Goal: Find contact information: Find contact information

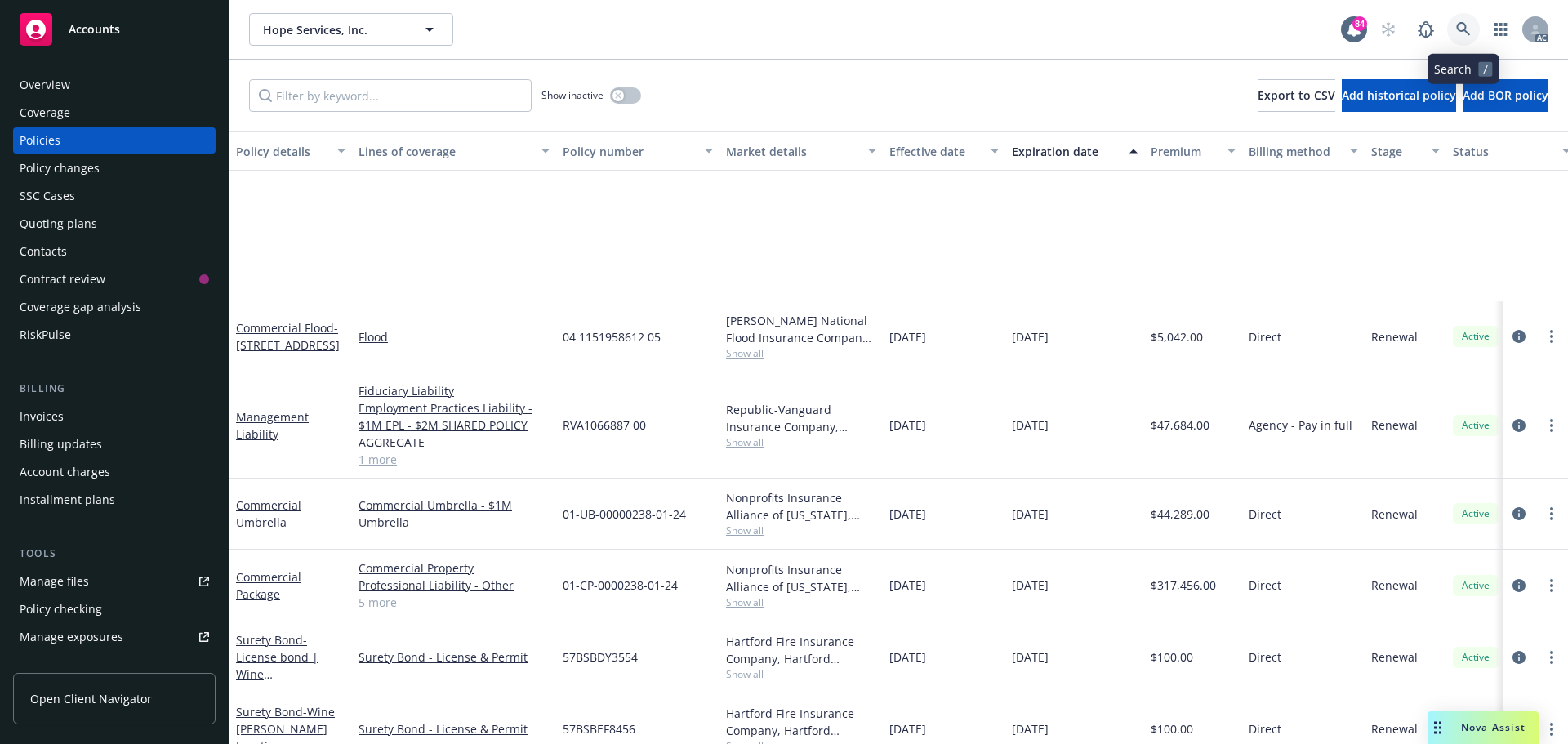
scroll to position [245, 0]
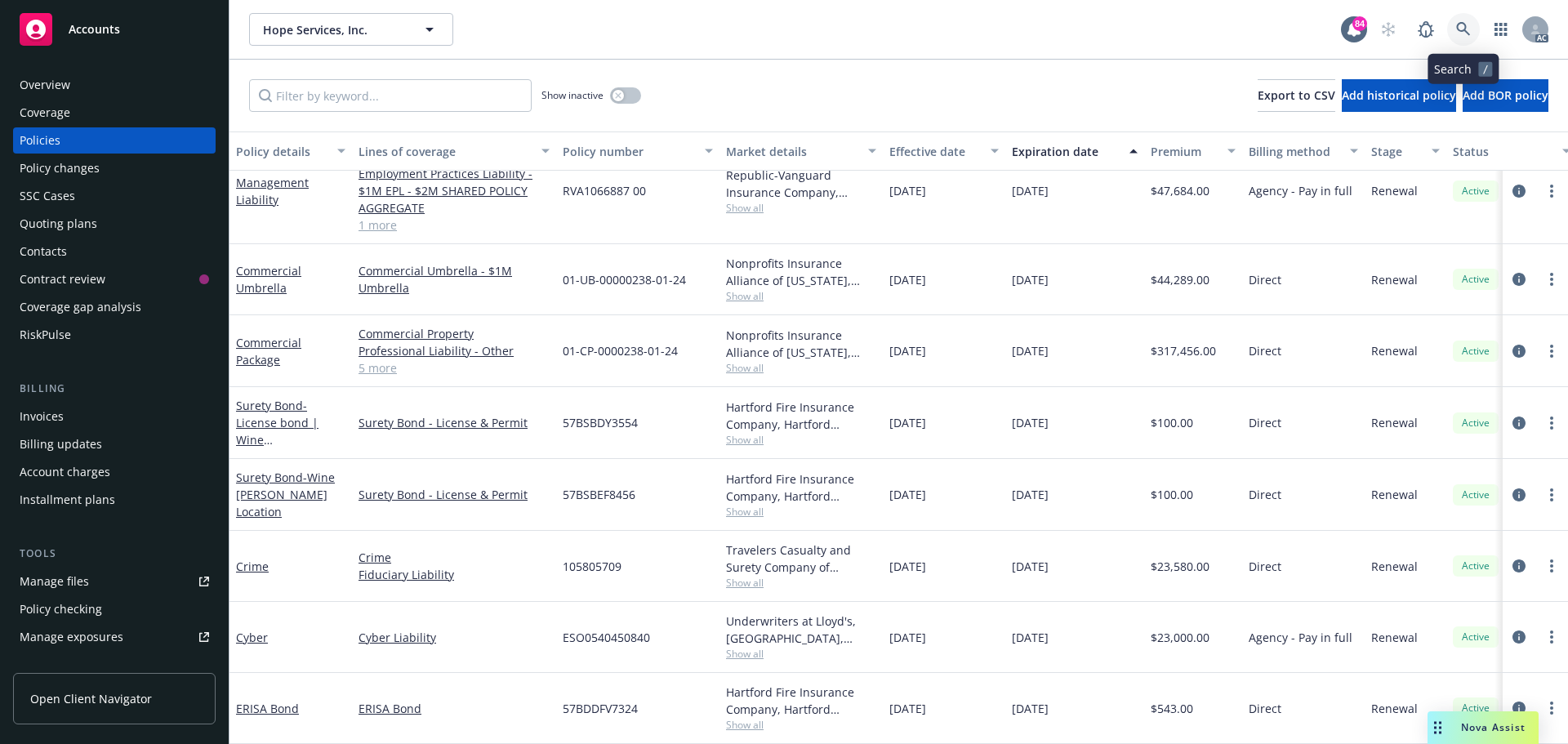
click at [1463, 37] on link at bounding box center [1463, 29] width 33 height 33
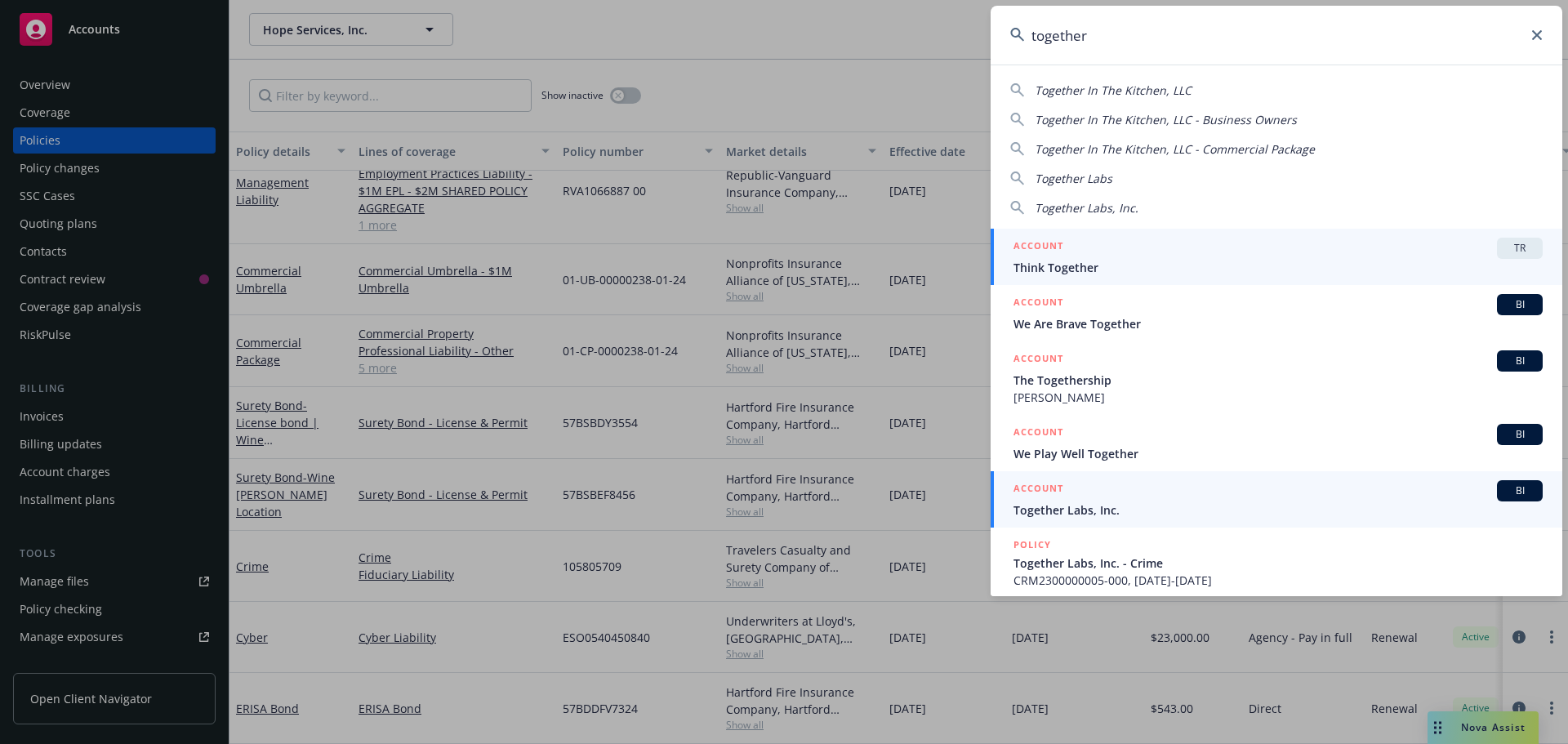
type input "together"
click at [1086, 496] on div "ACCOUNT BI" at bounding box center [1277, 491] width 529 height 21
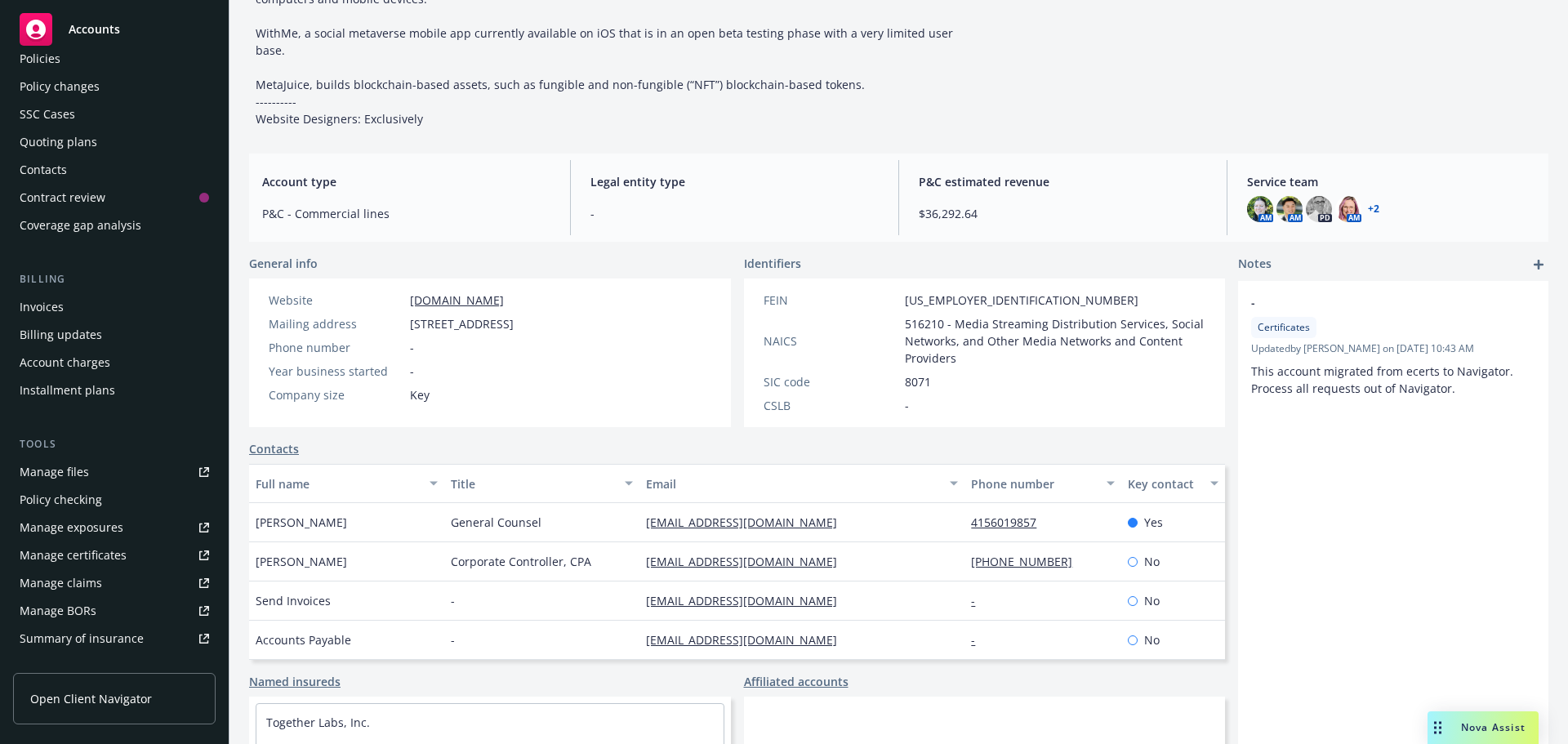
scroll to position [350, 0]
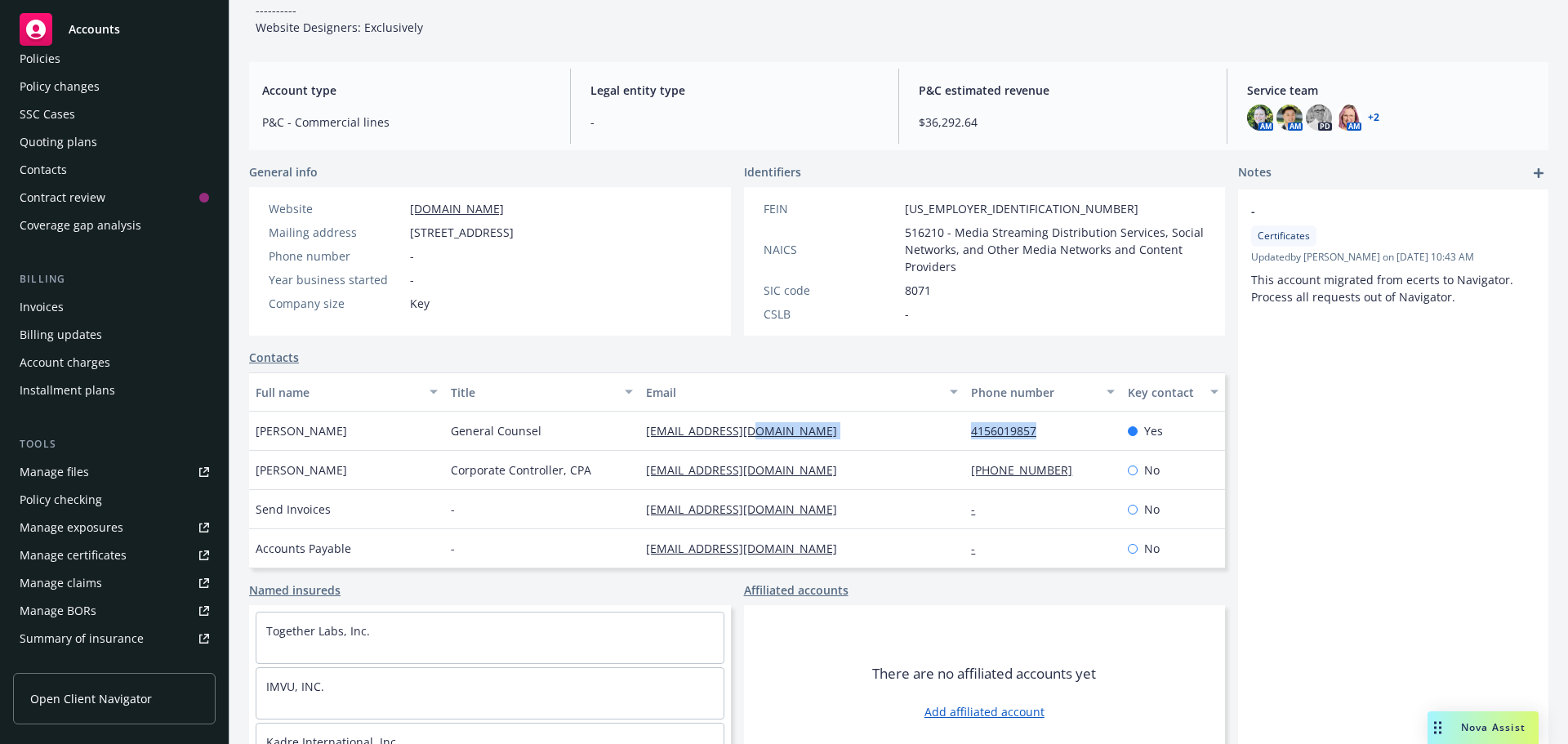
drag, startPoint x: 1047, startPoint y: 394, endPoint x: 932, endPoint y: 396, distance: 115.0
click at [924, 412] on div "[PERSON_NAME] General Counsel [EMAIL_ADDRESS][DOMAIN_NAME] 4156019857 Yes" at bounding box center [737, 432] width 976 height 39
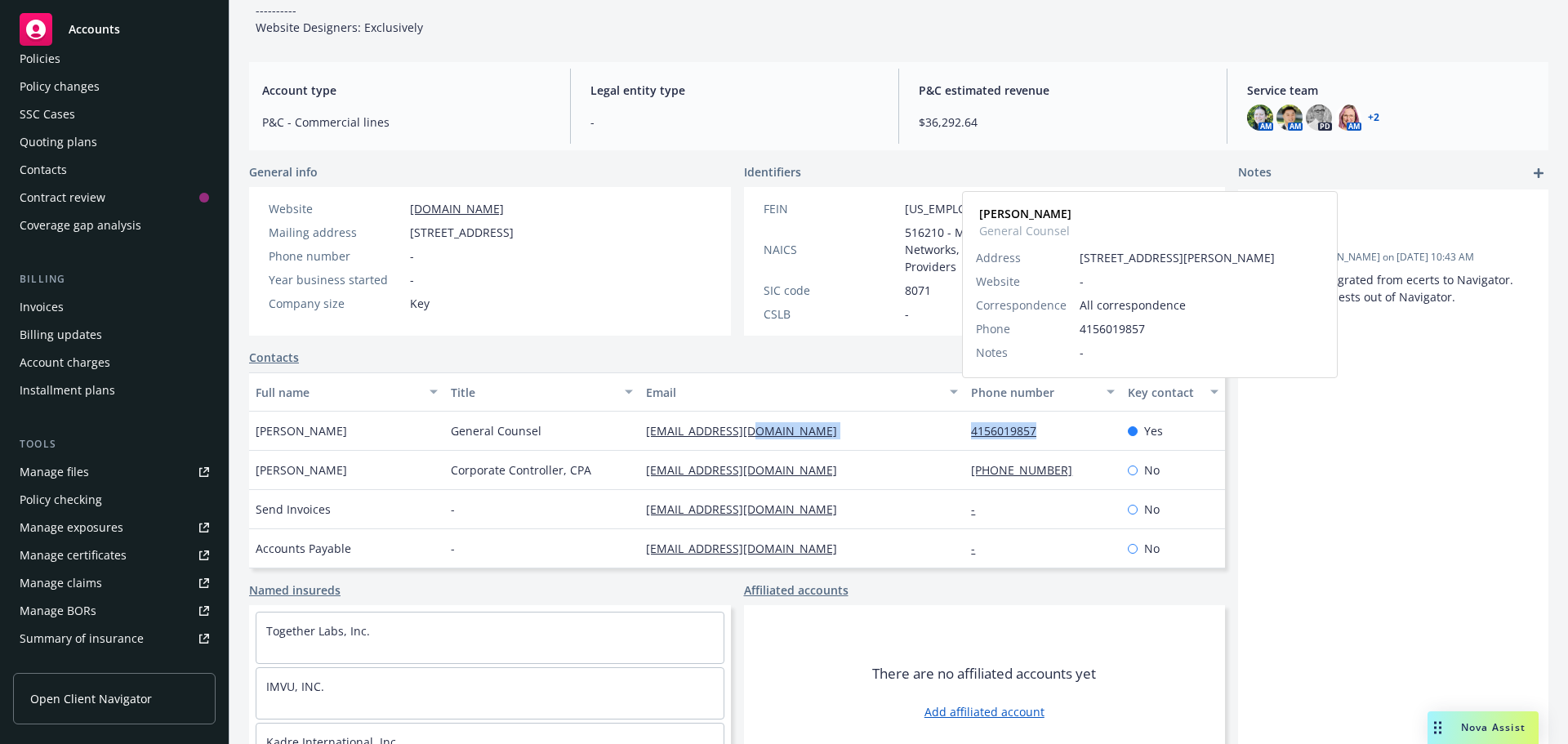
copy div "4156019857"
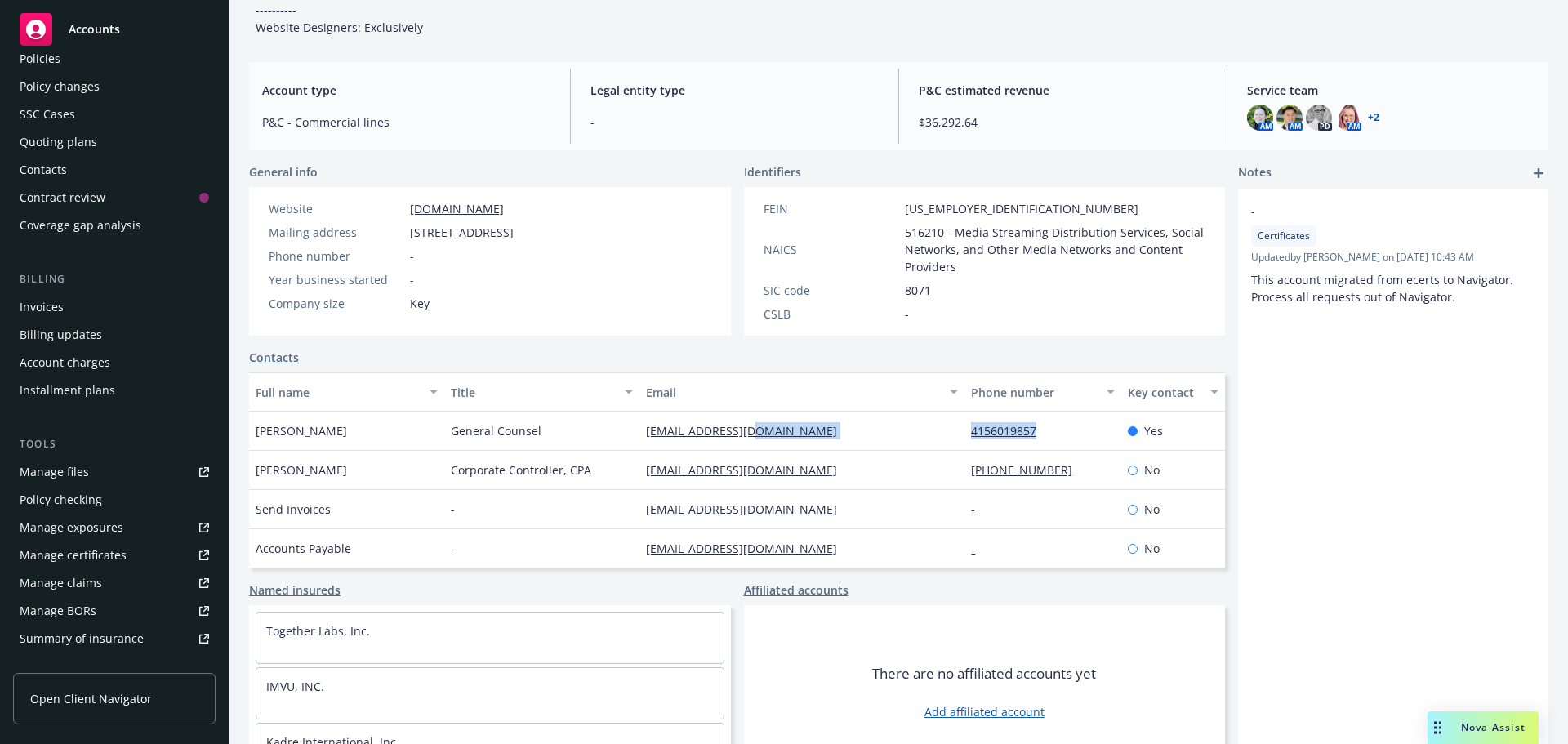
click at [63, 53] on div "Policies" at bounding box center [114, 58] width 190 height 26
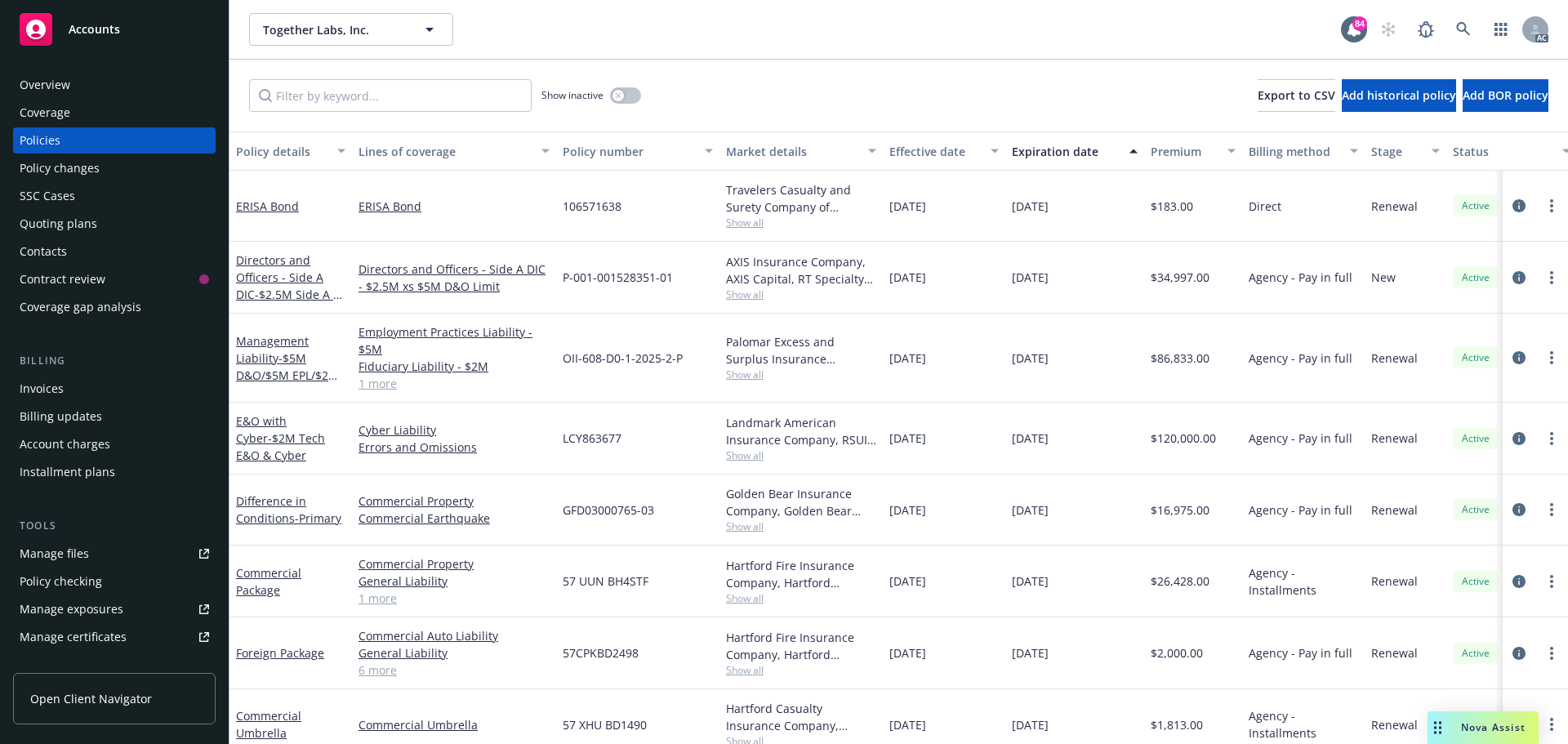
click at [388, 385] on link "1 more" at bounding box center [454, 384] width 191 height 17
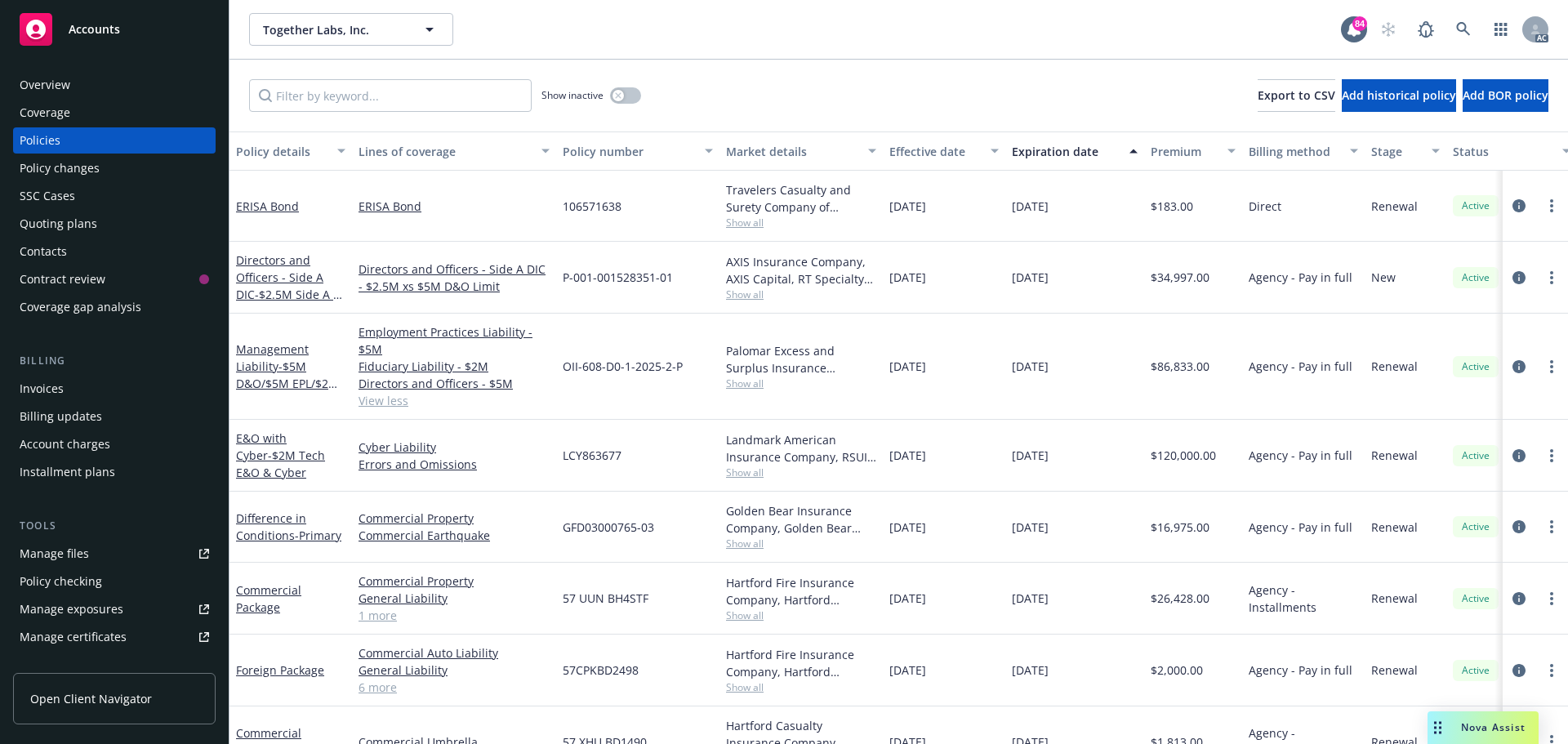
scroll to position [82, 0]
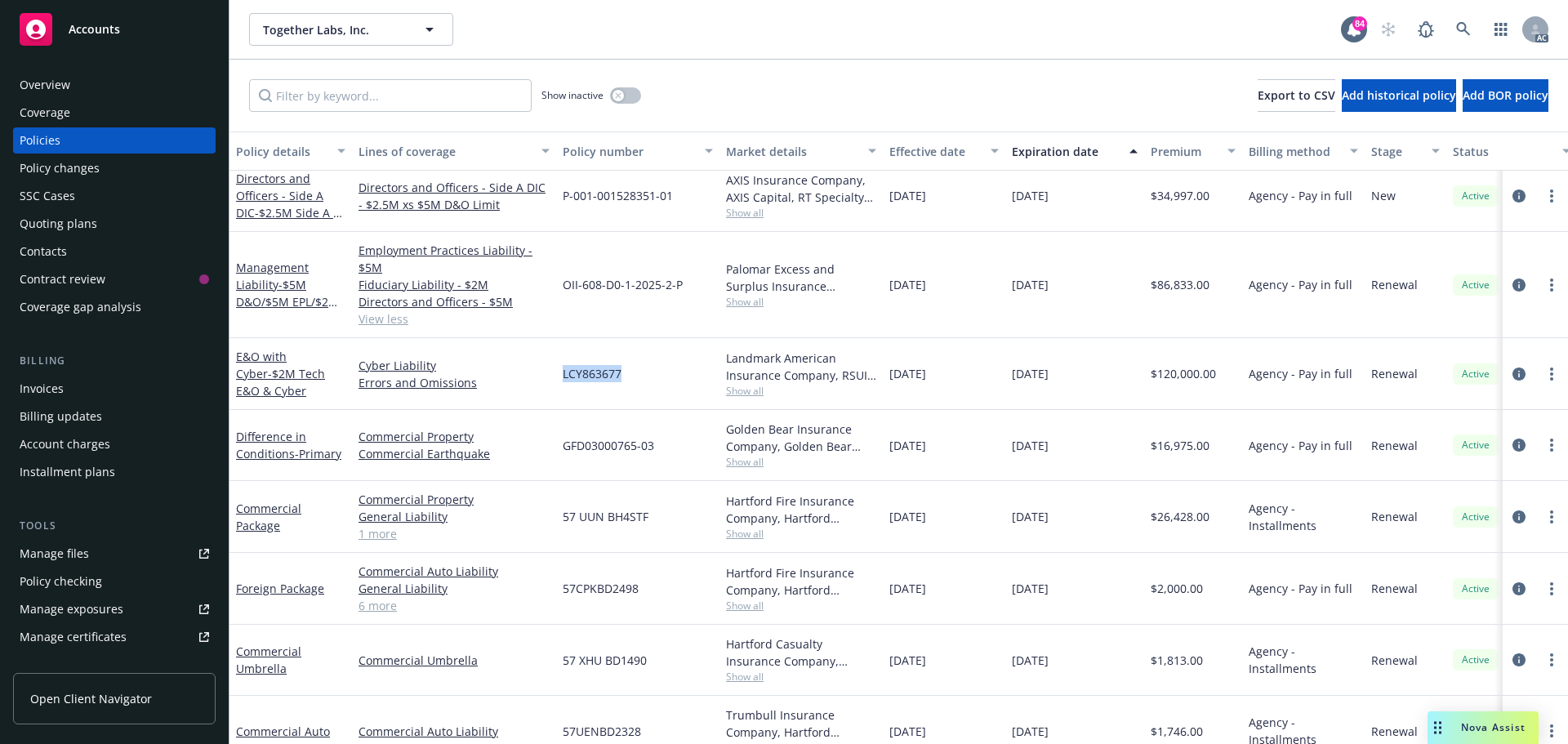
drag, startPoint x: 637, startPoint y: 378, endPoint x: 569, endPoint y: 372, distance: 68.3
click at [558, 374] on div "LCY863677" at bounding box center [637, 374] width 163 height 72
copy span "LCY863677"
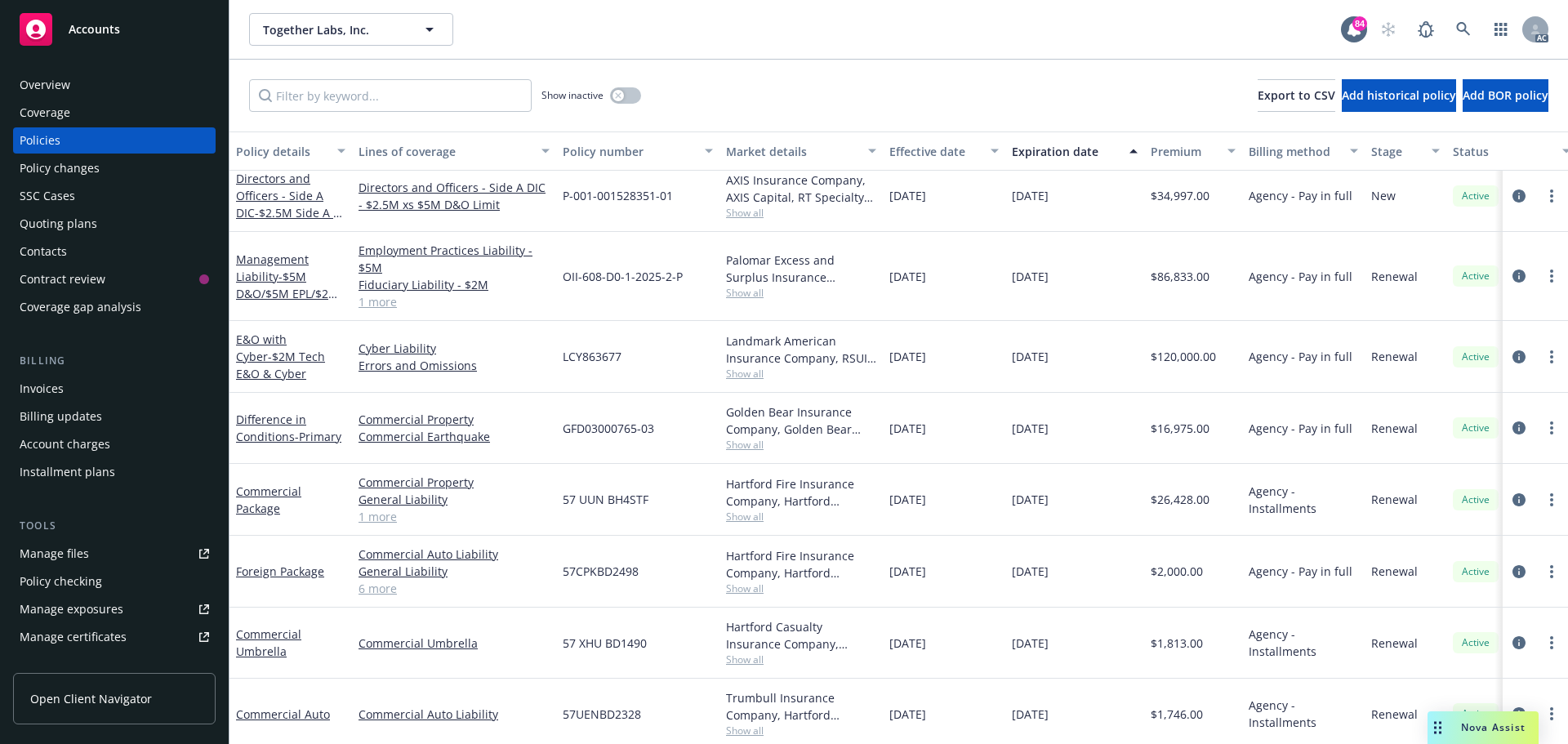
click at [736, 387] on div "Landmark American Insurance Company, RSUI Group, CRC Group Show all" at bounding box center [801, 357] width 163 height 72
click at [746, 369] on span "Show all" at bounding box center [800, 373] width 150 height 14
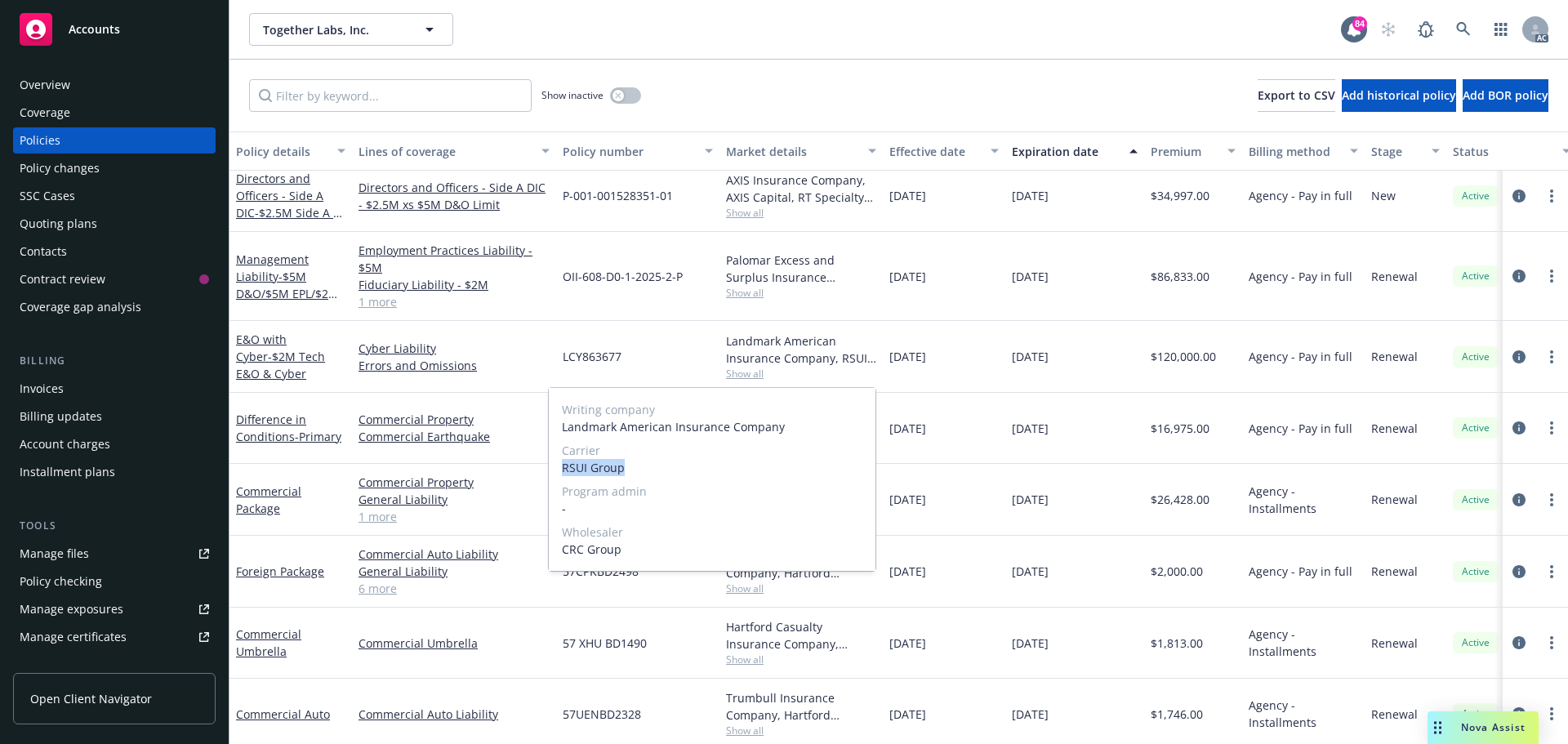
drag, startPoint x: 628, startPoint y: 465, endPoint x: 557, endPoint y: 471, distance: 71.3
click at [557, 471] on div "Writing company Landmark American Insurance Company Carrier RSUI Group Program …" at bounding box center [712, 479] width 327 height 183
copy span "RSUI Group"
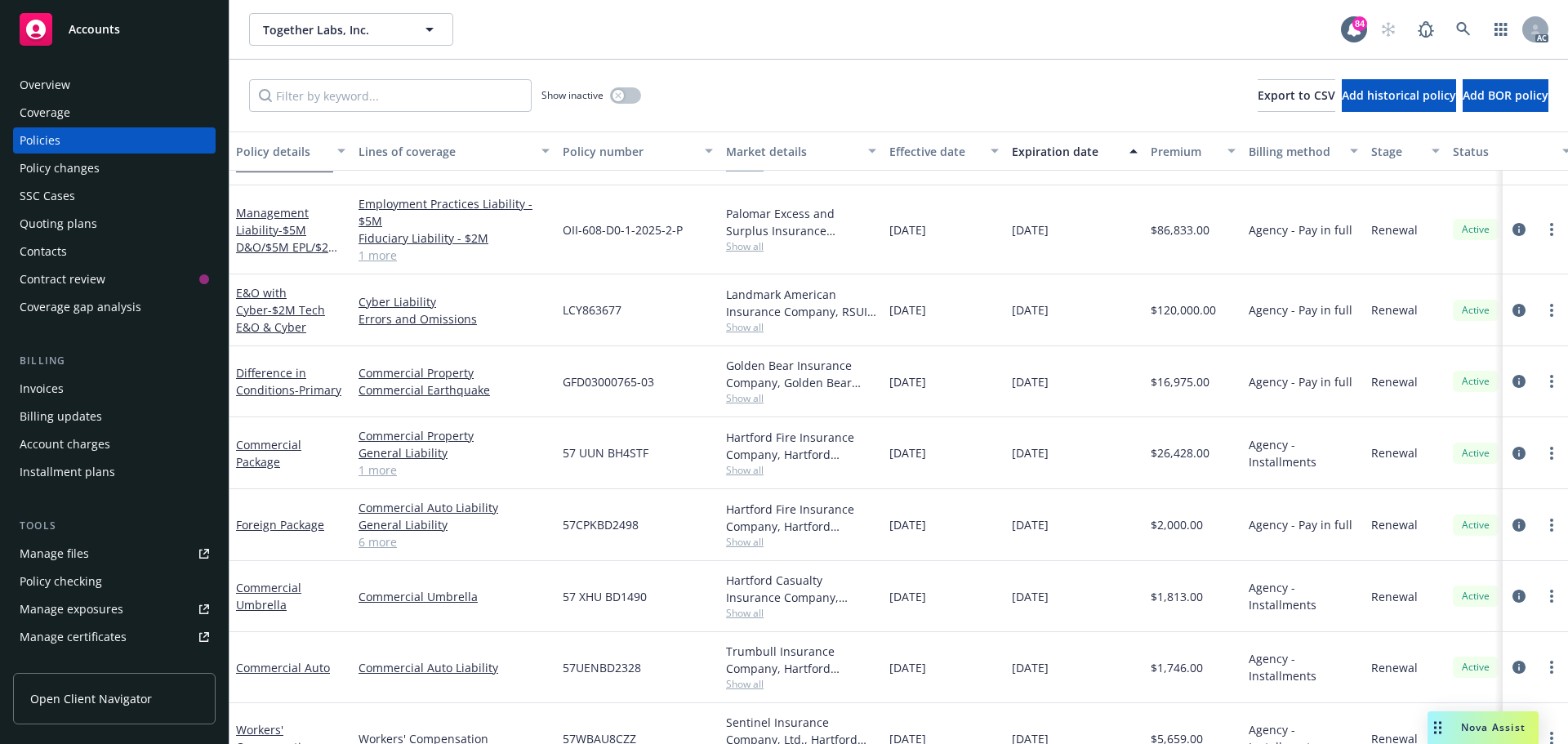
scroll to position [165, 0]
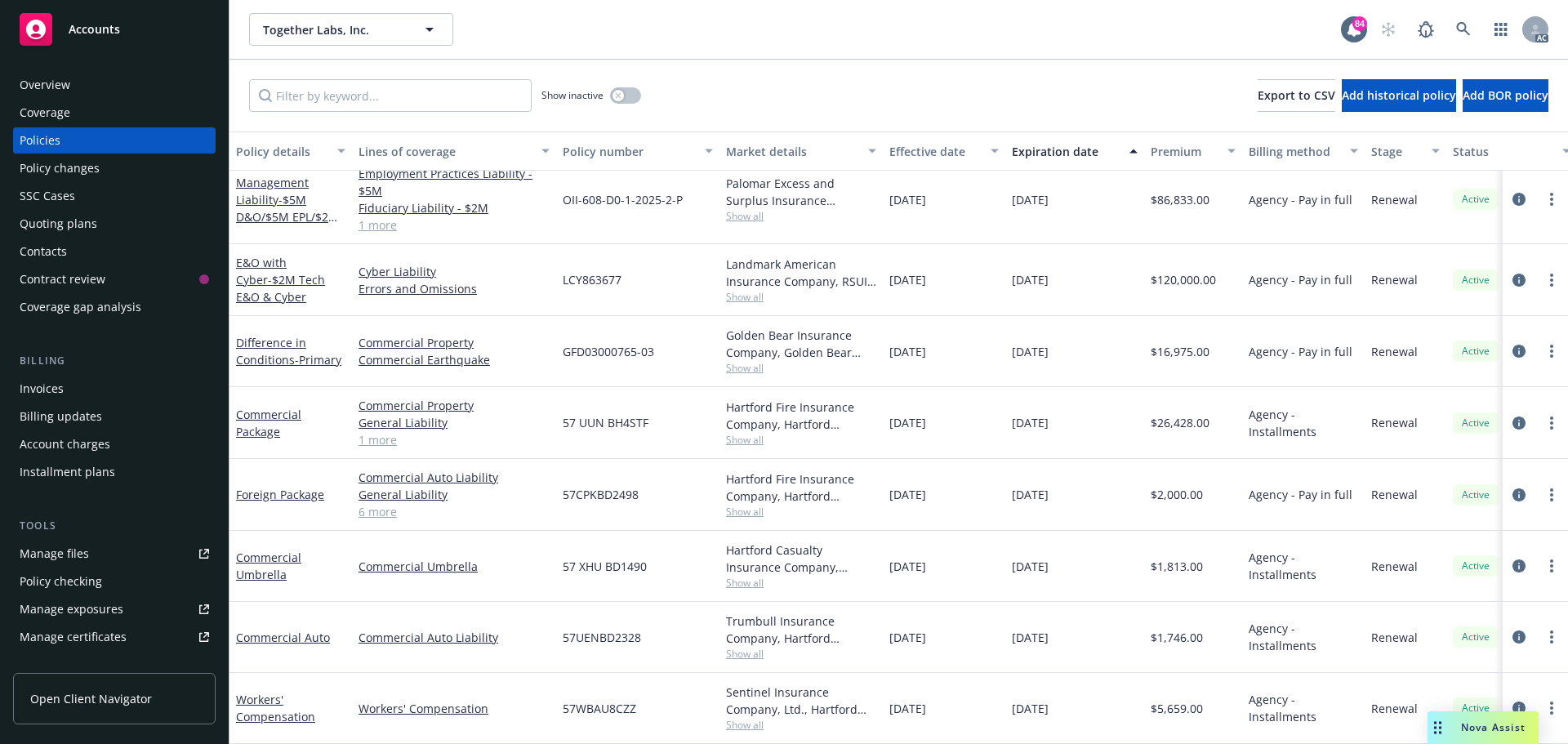
click at [391, 432] on link "1 more" at bounding box center [454, 440] width 191 height 17
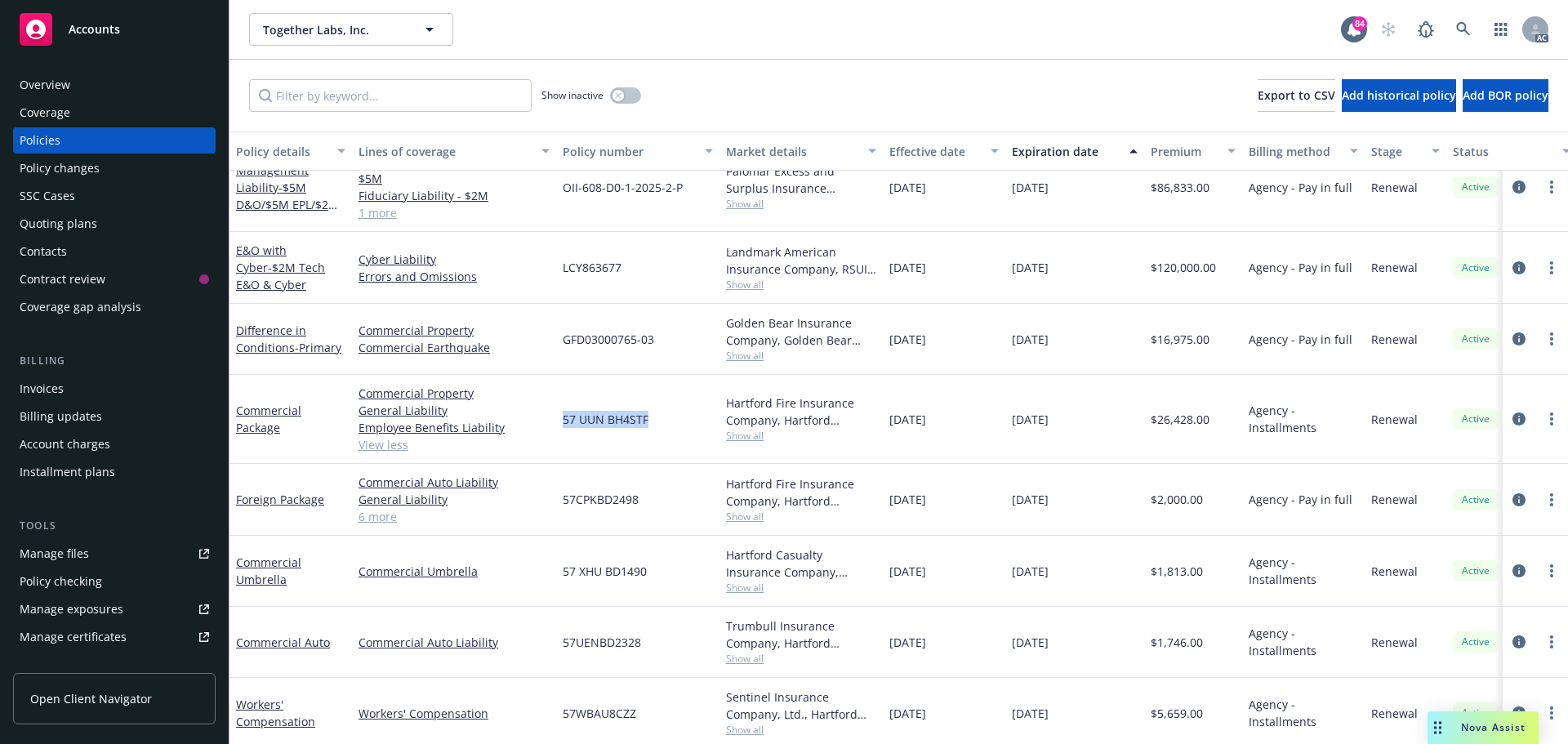
drag, startPoint x: 653, startPoint y: 423, endPoint x: 557, endPoint y: 427, distance: 96.1
click at [557, 427] on div "57 UUN BH4STF" at bounding box center [637, 420] width 163 height 89
copy span "57 UUN BH4STF"
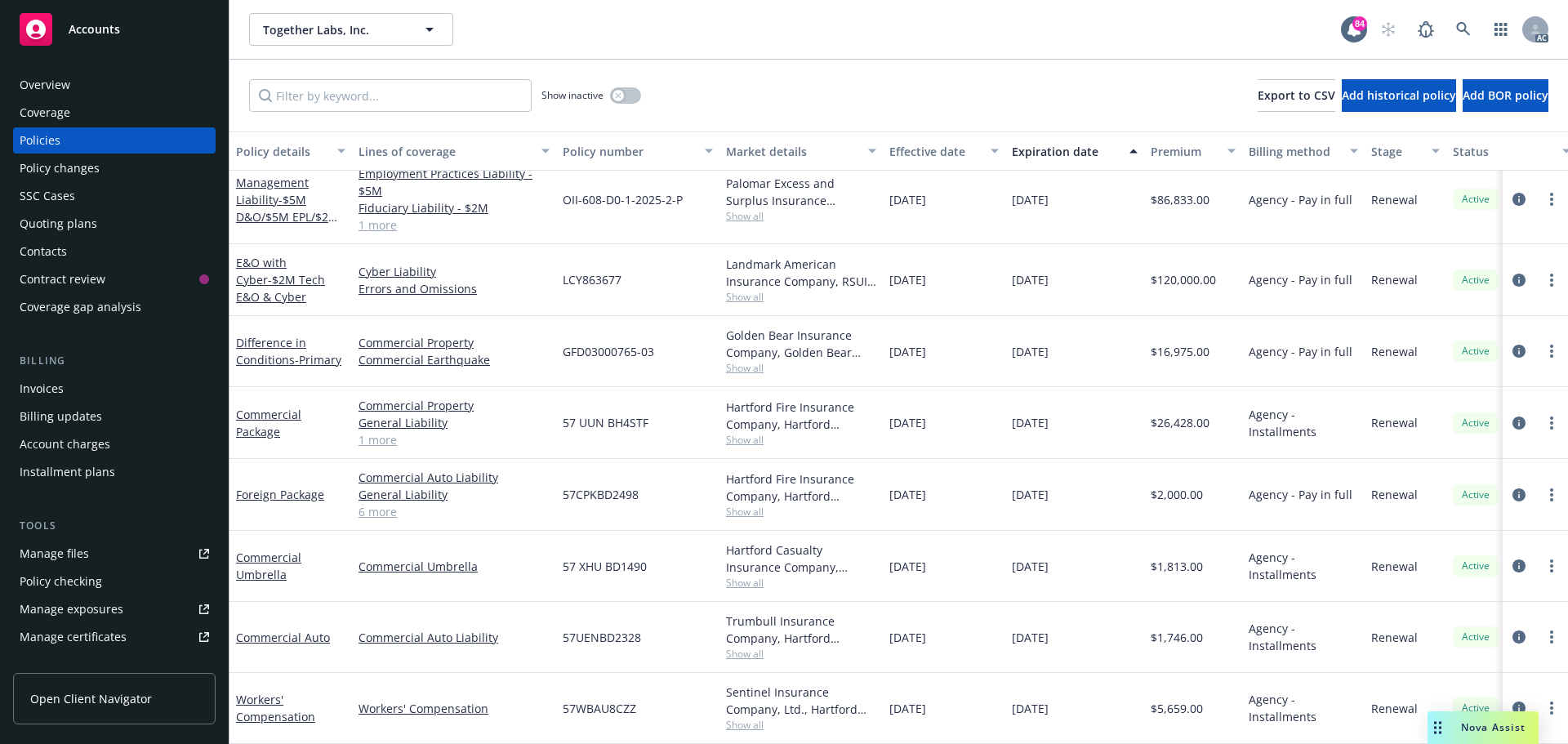
click at [746, 439] on div "Hartford Fire Insurance Company, Hartford Insurance Group Show all" at bounding box center [801, 423] width 163 height 72
click at [746, 433] on span "Show all" at bounding box center [800, 440] width 150 height 14
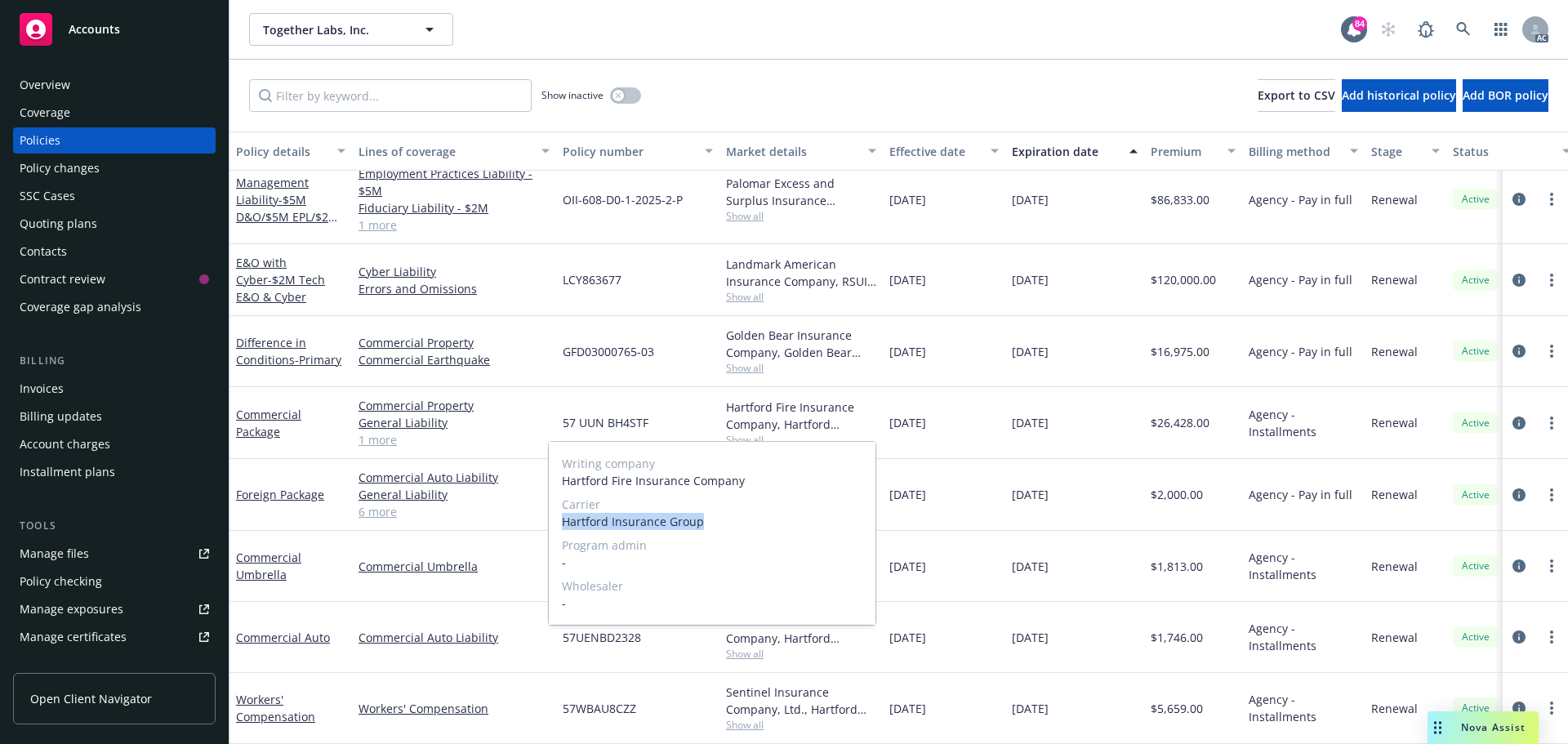
drag, startPoint x: 707, startPoint y: 518, endPoint x: 556, endPoint y: 523, distance: 151.1
click at [552, 523] on div "Writing company Hartford Fire Insurance Company Carrier Hartford Insurance Grou…" at bounding box center [712, 533] width 327 height 183
copy span "Hartford Insurance Group"
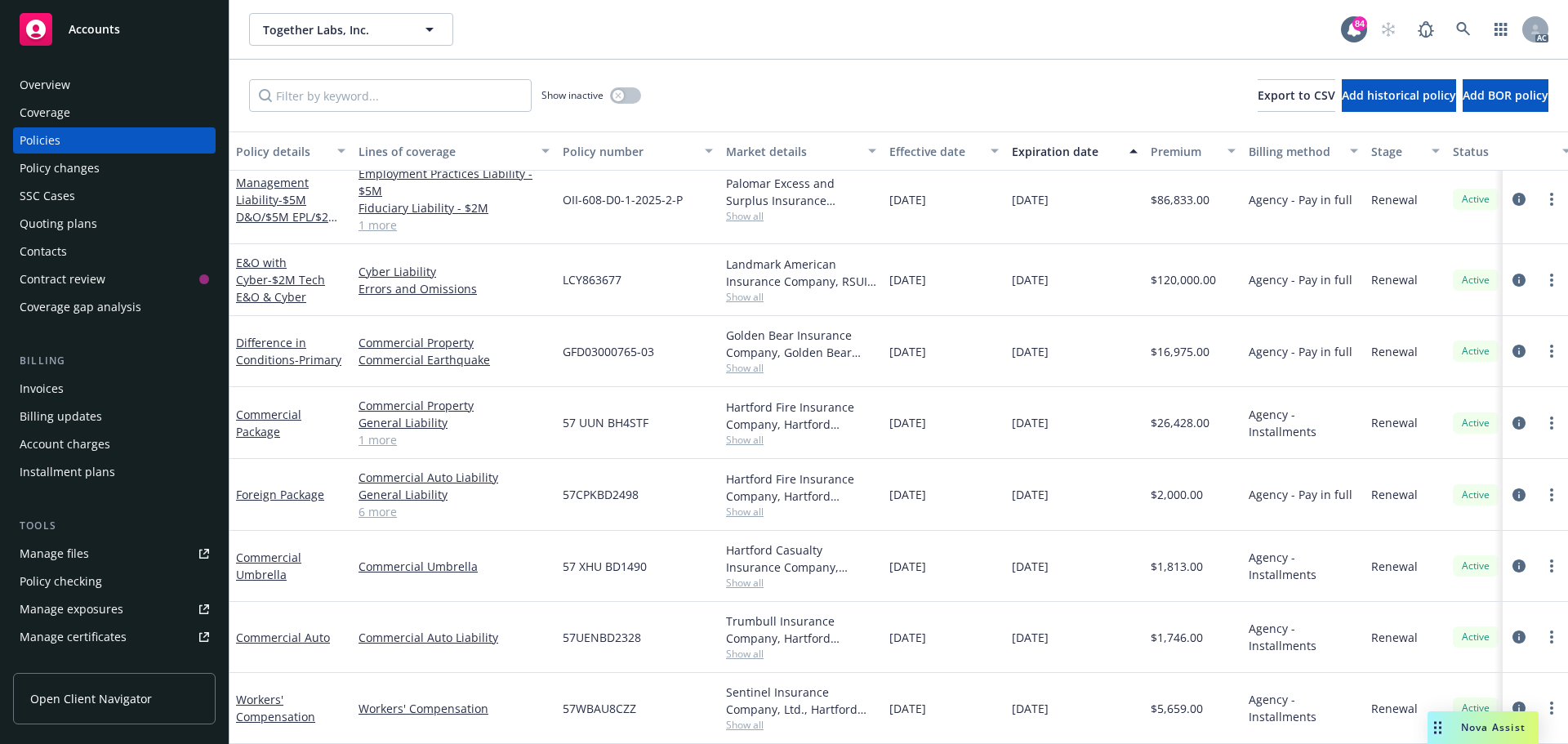
click at [118, 80] on div "Overview" at bounding box center [114, 85] width 190 height 26
